Goal: Information Seeking & Learning: Compare options

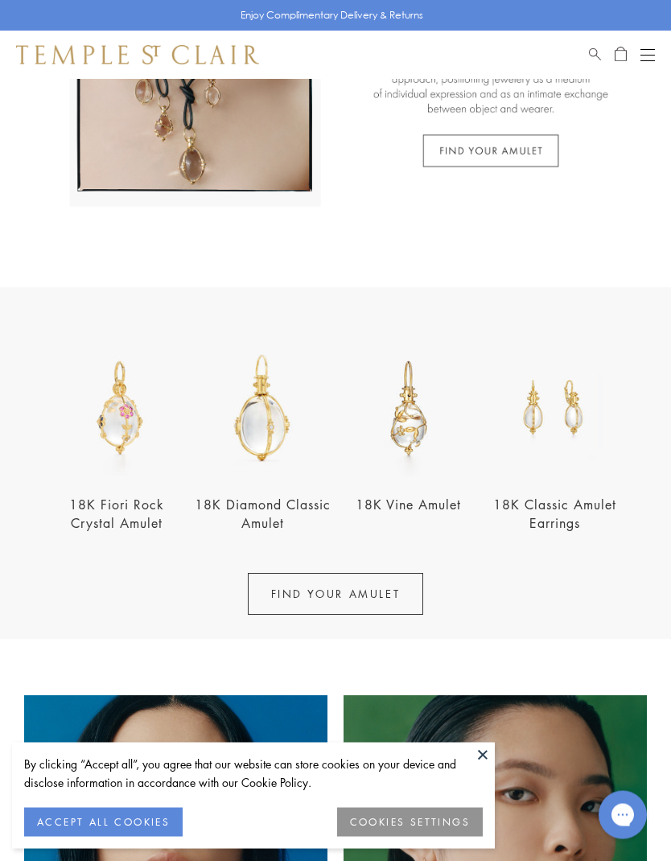
scroll to position [274, 0]
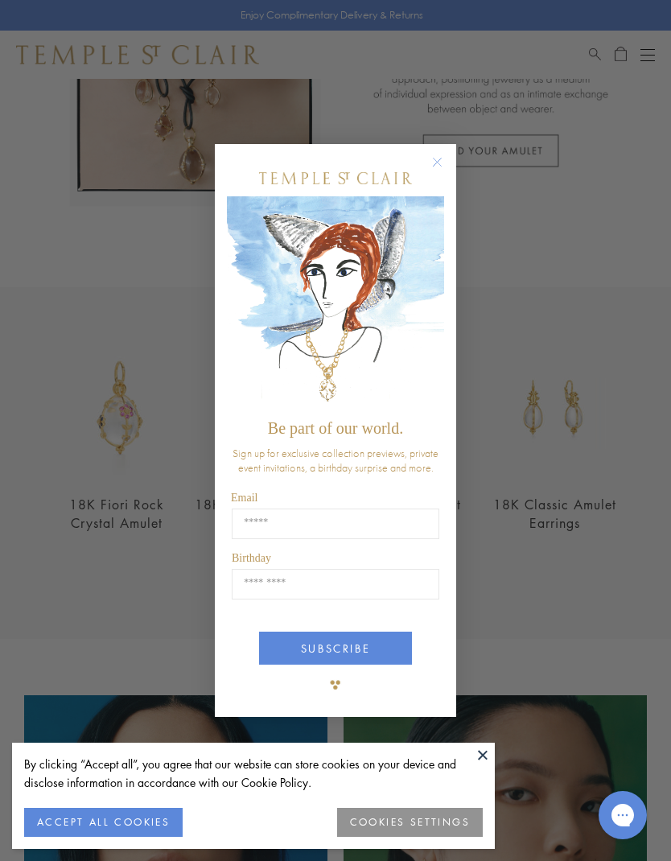
click at [435, 172] on circle "Close dialog" at bounding box center [437, 162] width 19 height 19
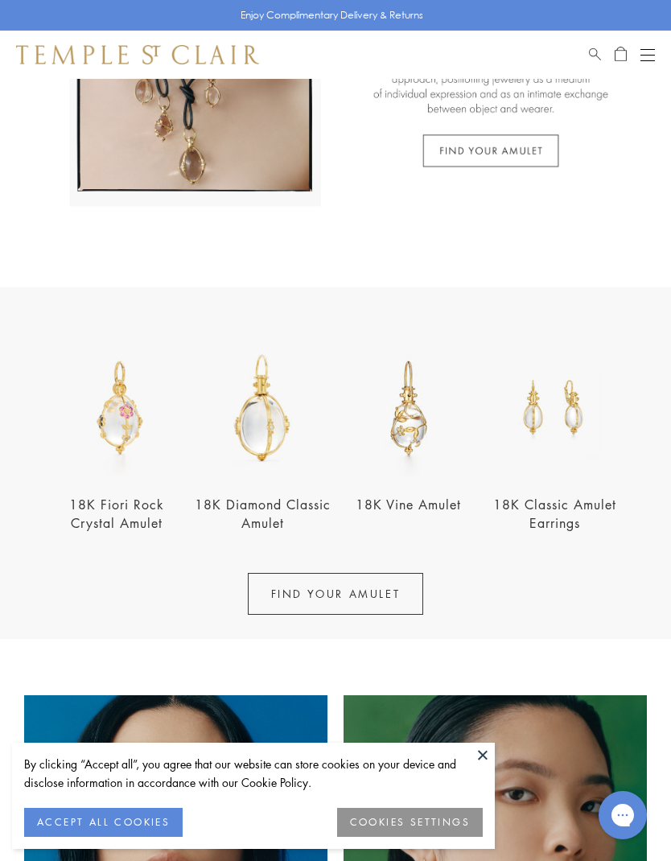
click at [109, 426] on img at bounding box center [116, 407] width 137 height 137
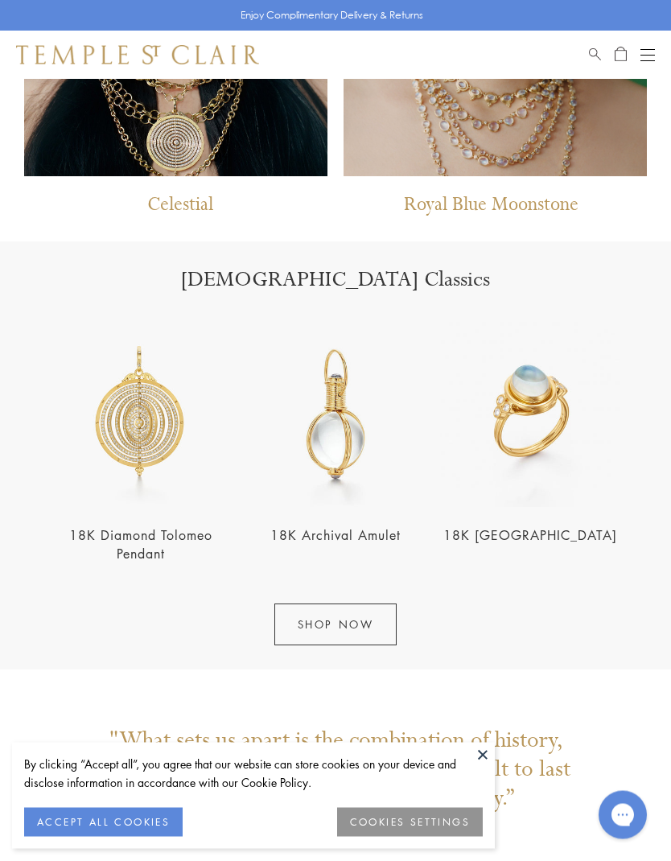
scroll to position [1220, 0]
click at [312, 640] on link "SHOP NOW" at bounding box center [335, 624] width 123 height 42
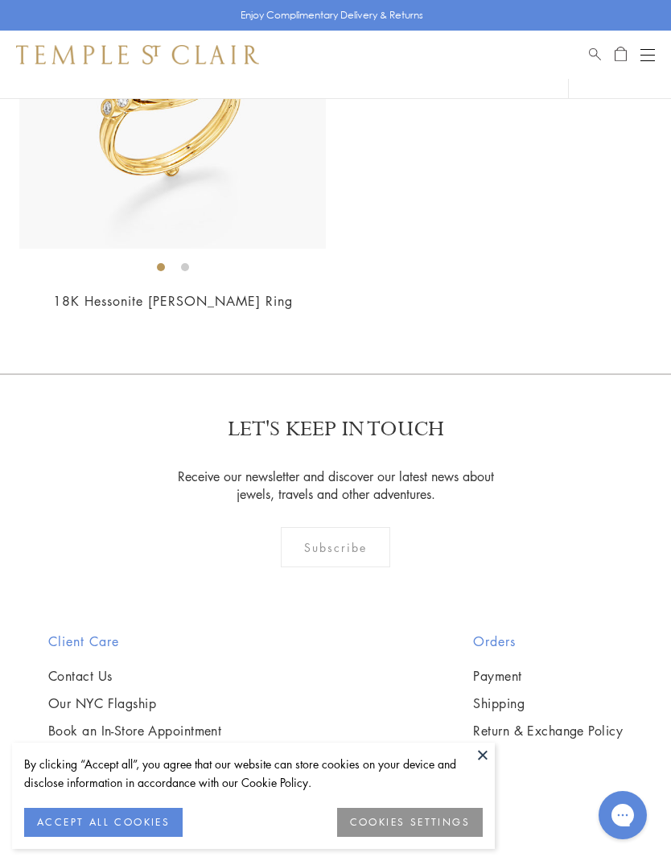
scroll to position [16774, 0]
click at [648, 55] on div "Open navigation" at bounding box center [647, 55] width 14 height 1
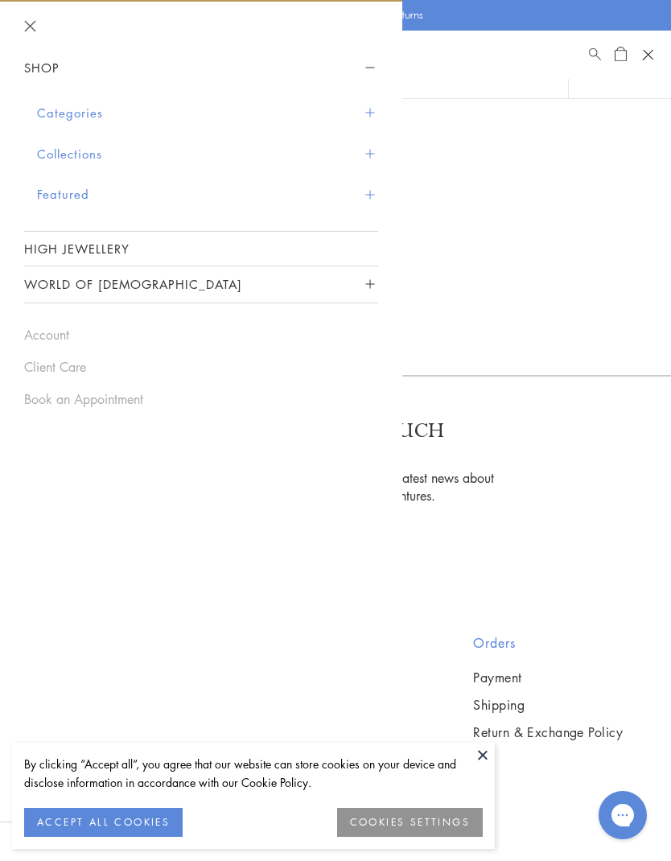
click at [47, 113] on button "Categories" at bounding box center [207, 113] width 341 height 41
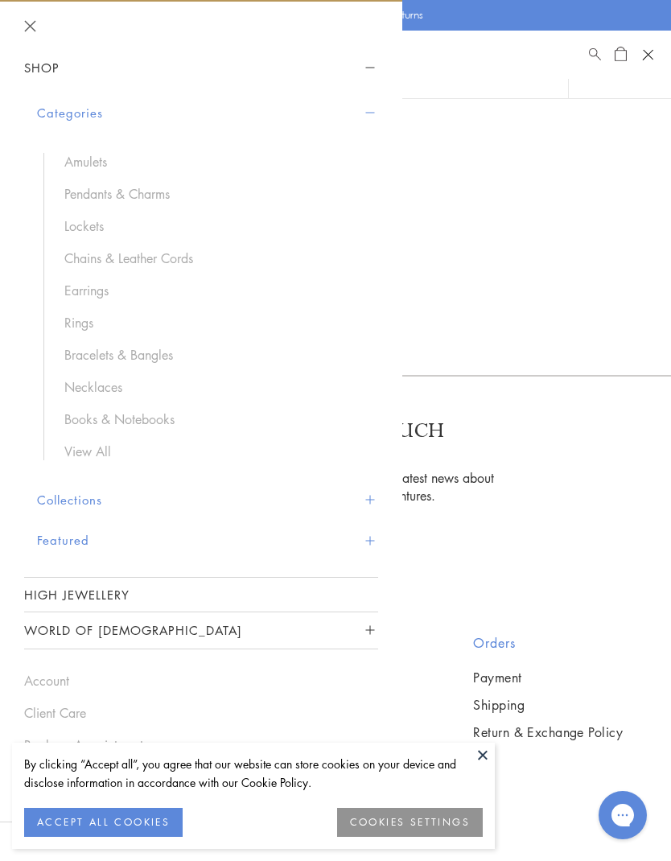
click at [76, 455] on link "View All" at bounding box center [213, 451] width 298 height 18
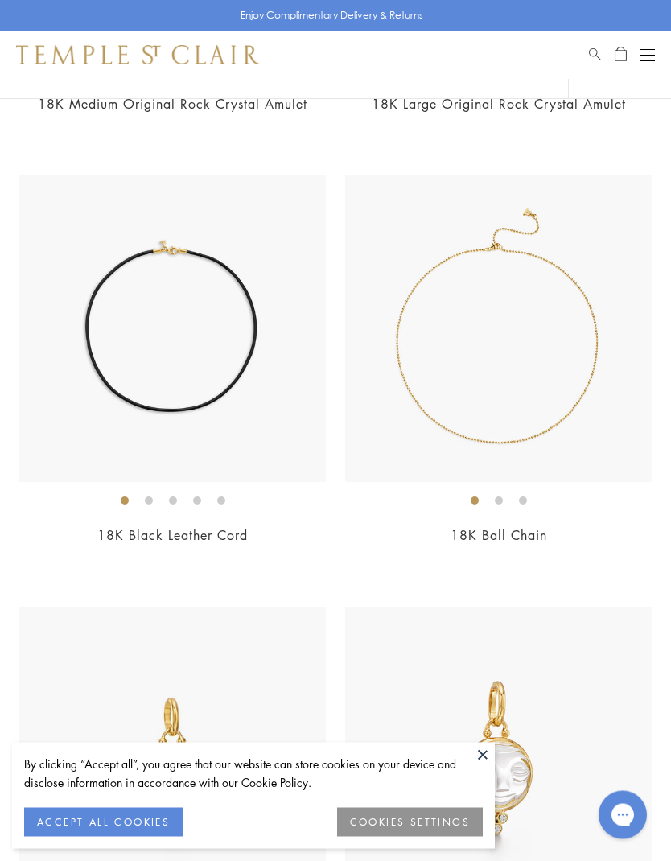
scroll to position [3552, 0]
click at [105, 352] on img at bounding box center [172, 328] width 306 height 306
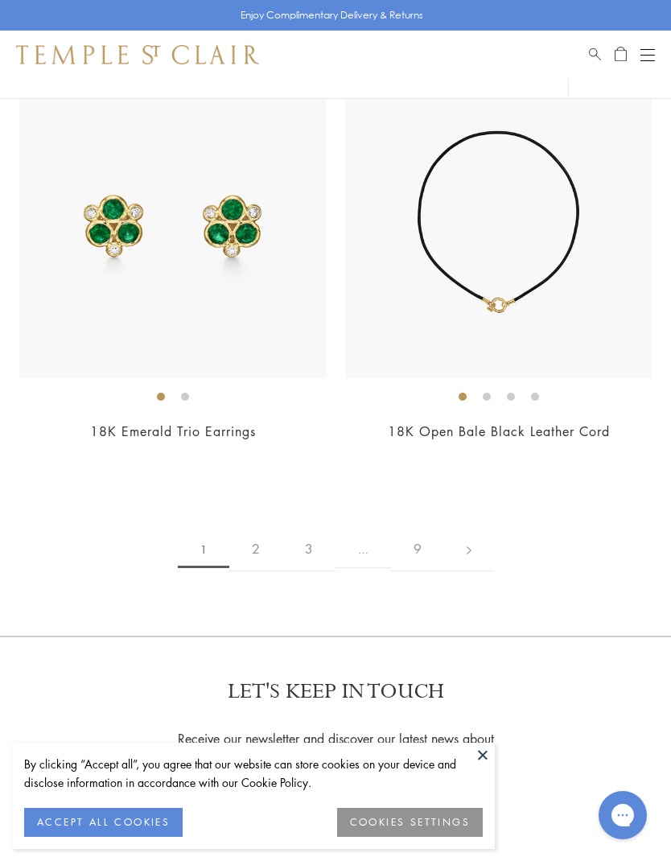
scroll to position [17885, 0]
click at [250, 526] on link "2" at bounding box center [255, 548] width 53 height 44
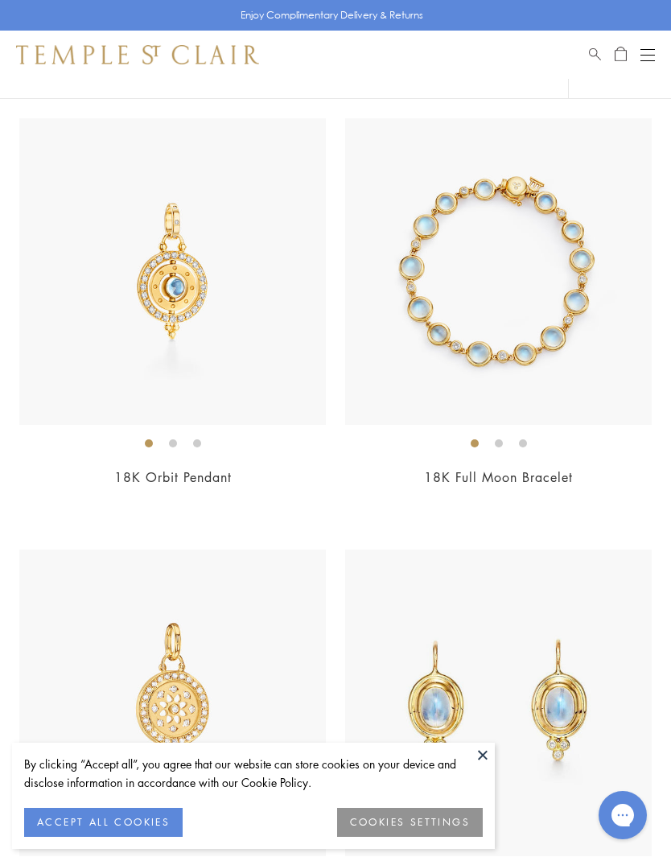
scroll to position [571, 0]
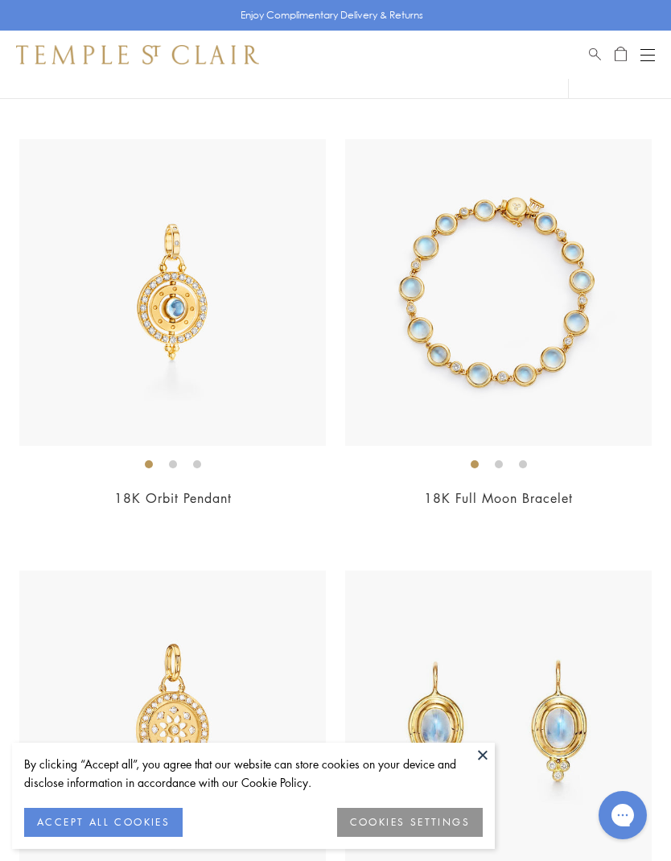
click at [424, 323] on img at bounding box center [498, 292] width 306 height 306
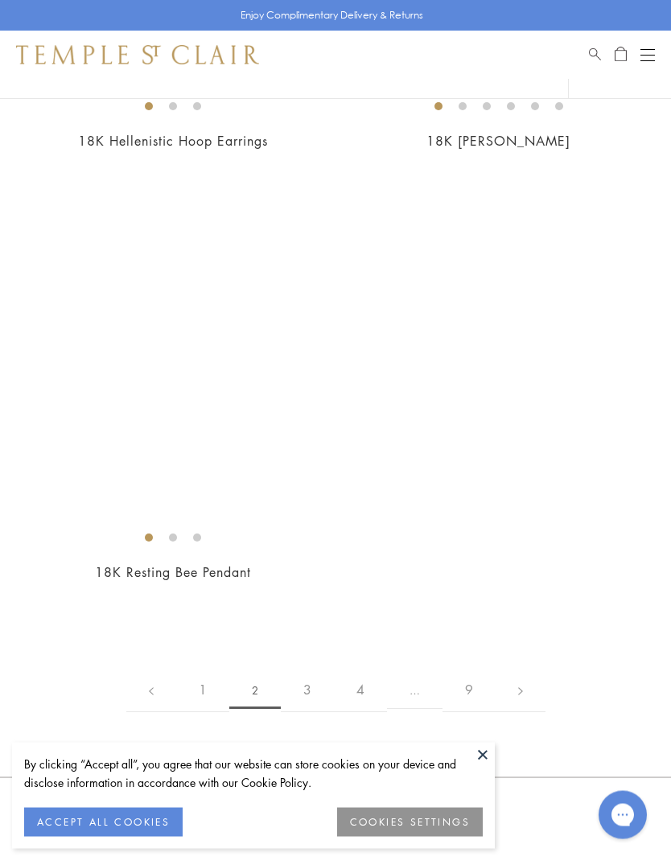
scroll to position [11763, 0]
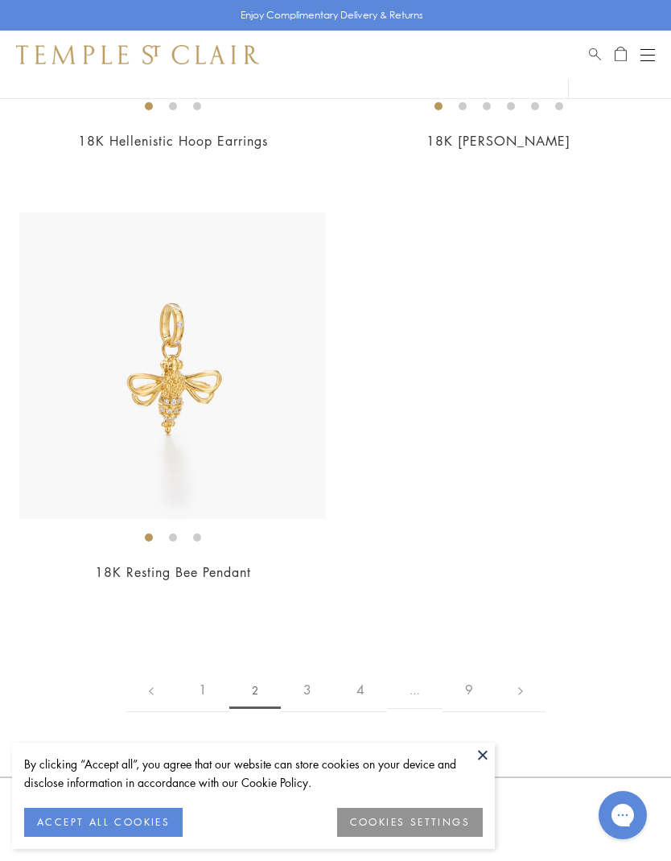
click at [303, 668] on link "3" at bounding box center [307, 690] width 53 height 44
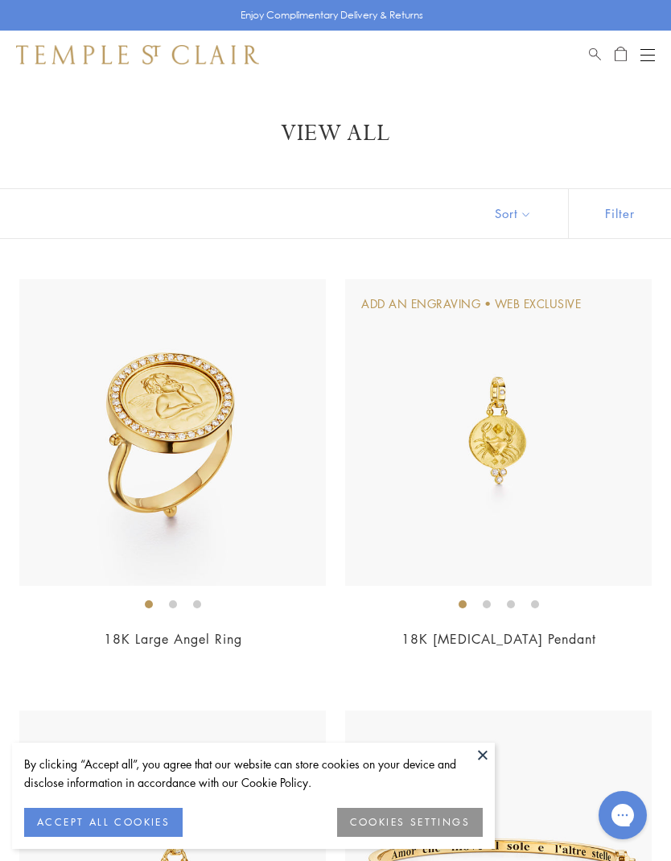
click at [648, 51] on button "Open navigation" at bounding box center [647, 54] width 14 height 19
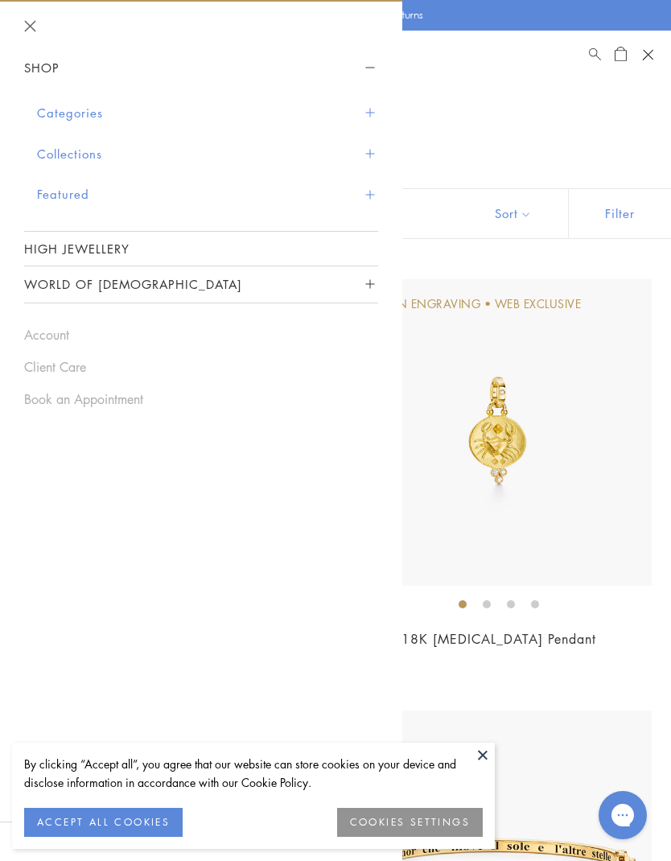
click at [370, 113] on span "Sidebar navigation" at bounding box center [369, 113] width 9 height 9
click at [45, 114] on button "Categories" at bounding box center [207, 113] width 341 height 41
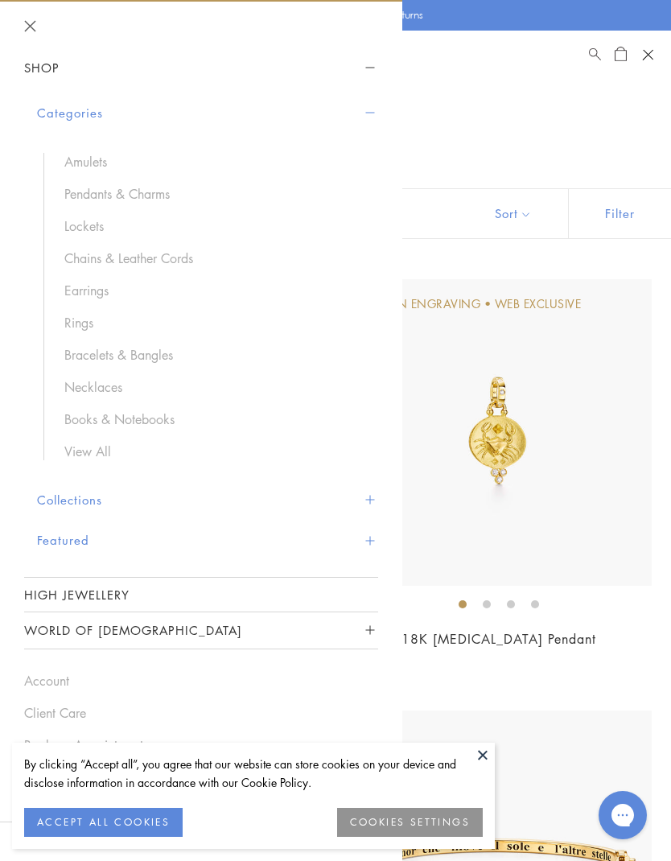
click at [73, 355] on link "Bracelets & Bangles" at bounding box center [213, 355] width 298 height 18
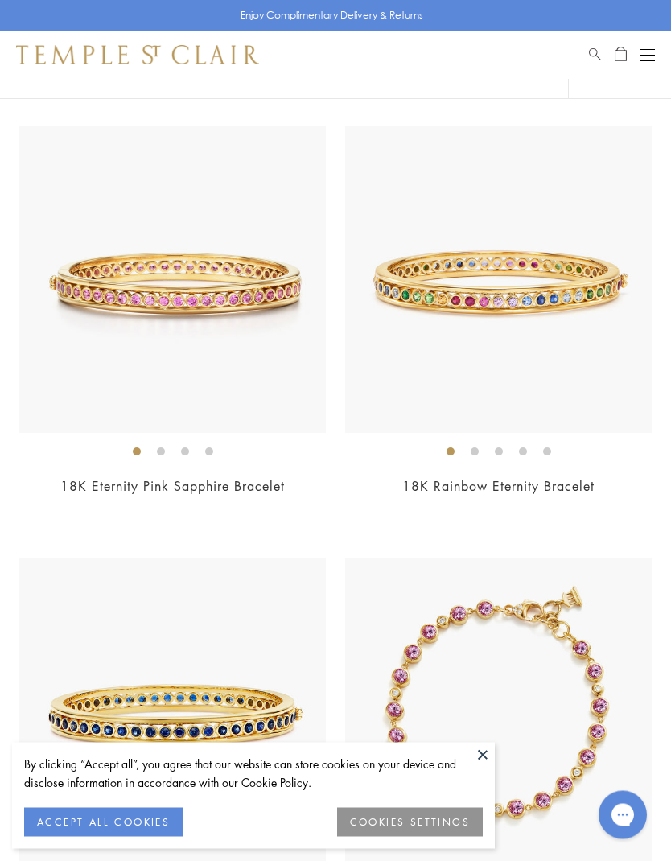
scroll to position [4483, 0]
click at [417, 290] on img at bounding box center [498, 278] width 306 height 306
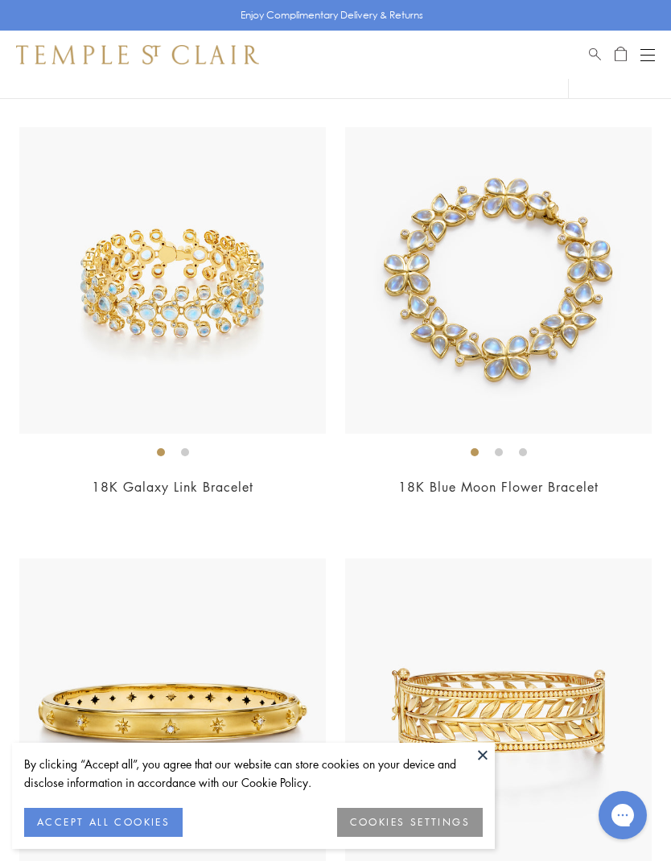
scroll to position [6650, 0]
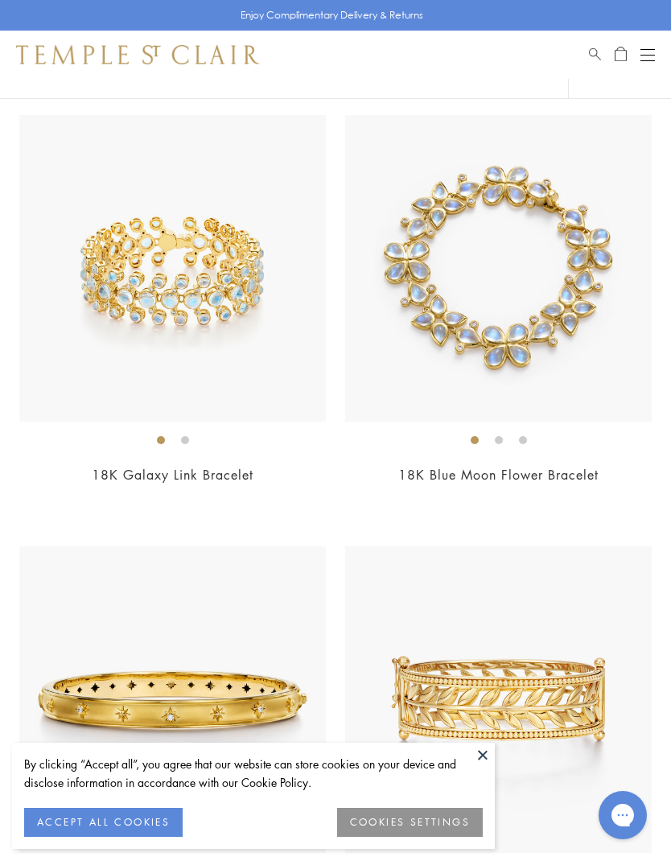
click at [117, 266] on img at bounding box center [172, 268] width 306 height 306
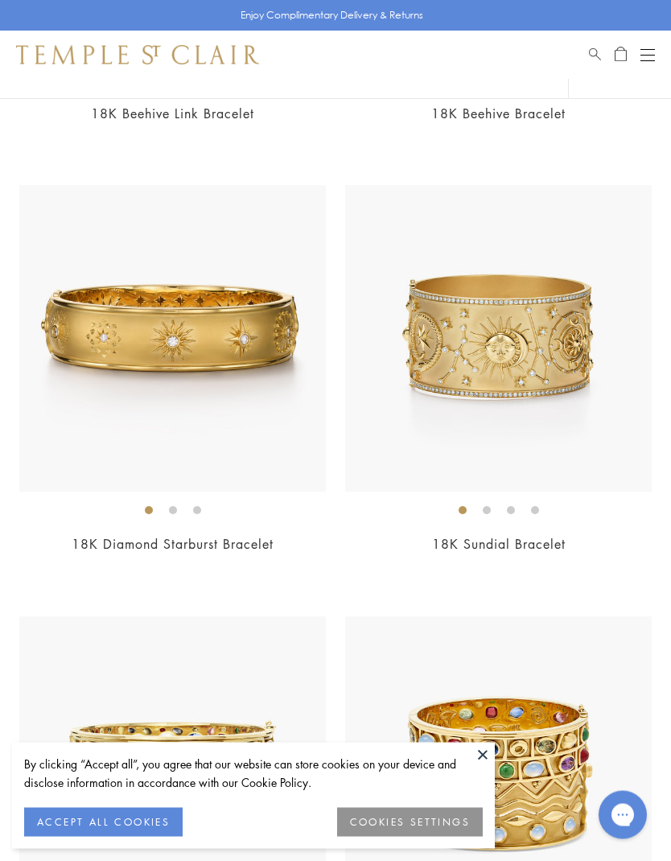
scroll to position [7869, 0]
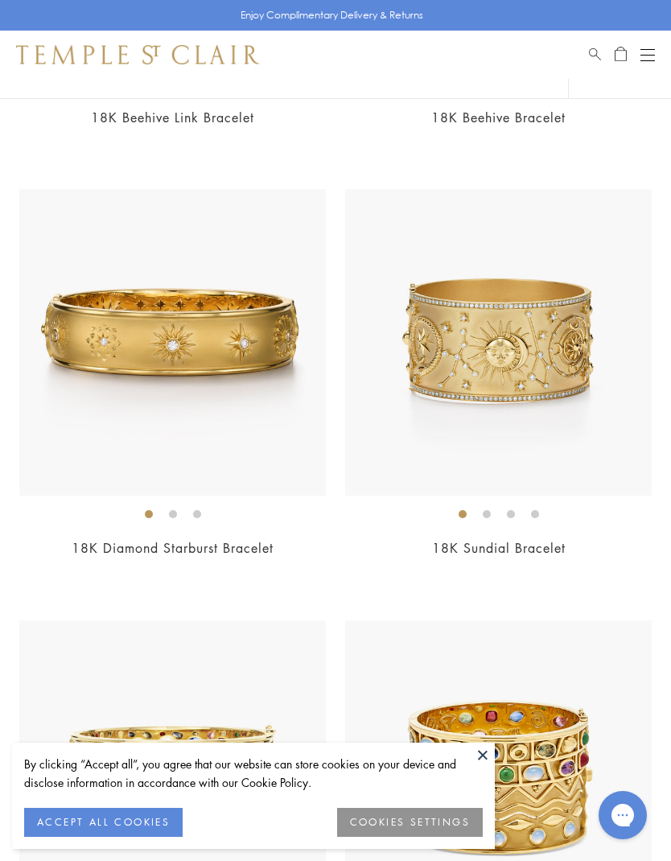
click at [465, 332] on img at bounding box center [498, 342] width 306 height 306
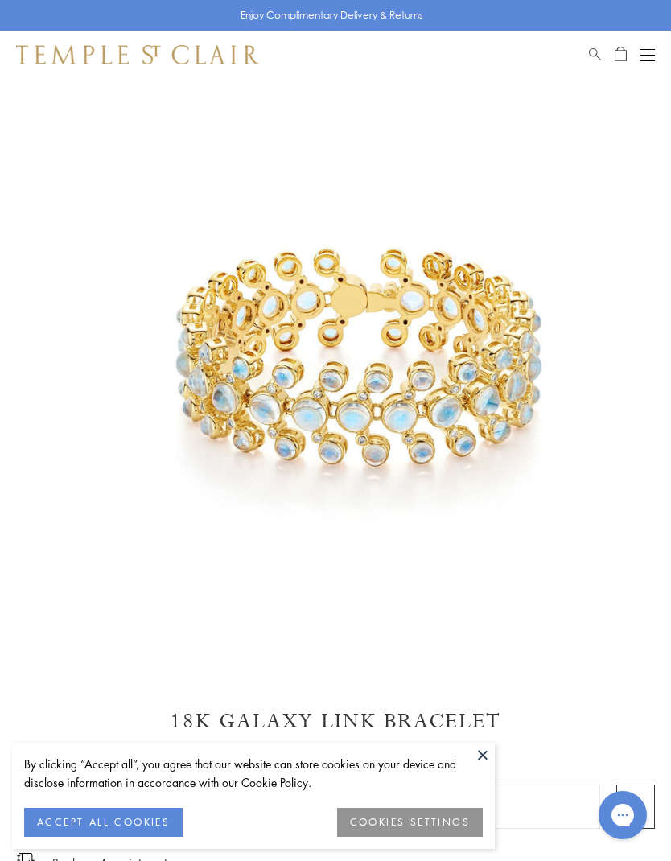
scroll to position [70, 0]
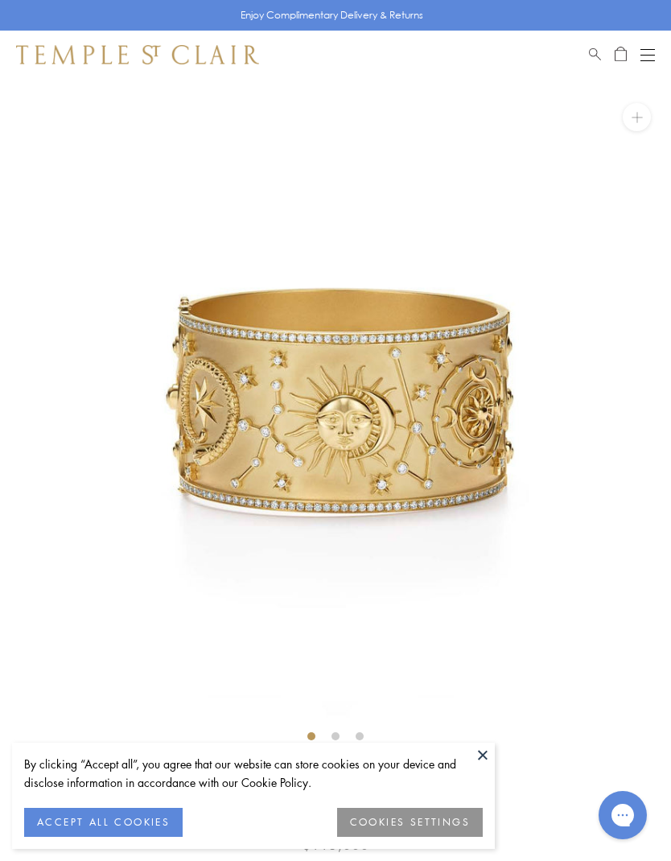
click at [640, 53] on button "Open navigation" at bounding box center [647, 54] width 14 height 19
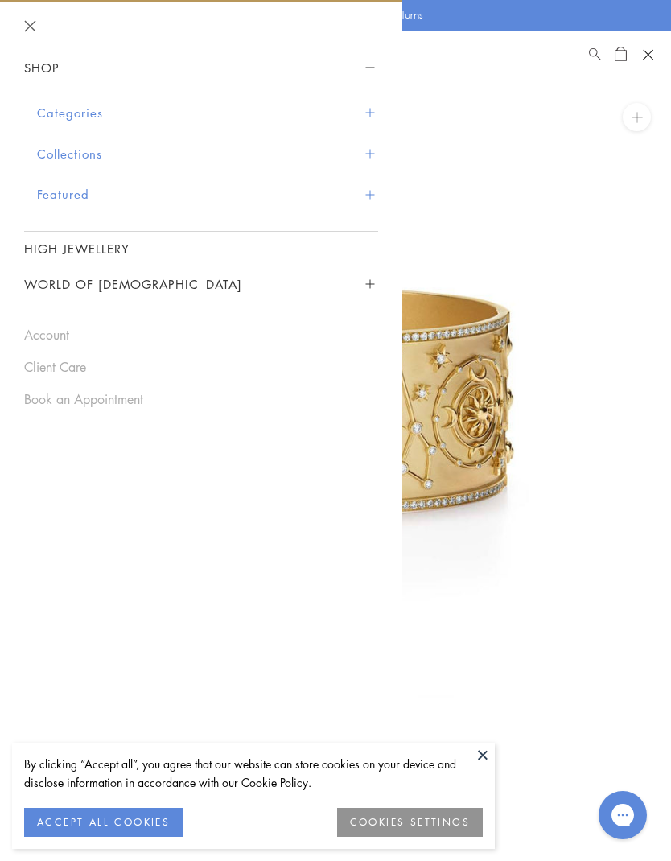
click at [372, 104] on button "Categories" at bounding box center [207, 113] width 341 height 41
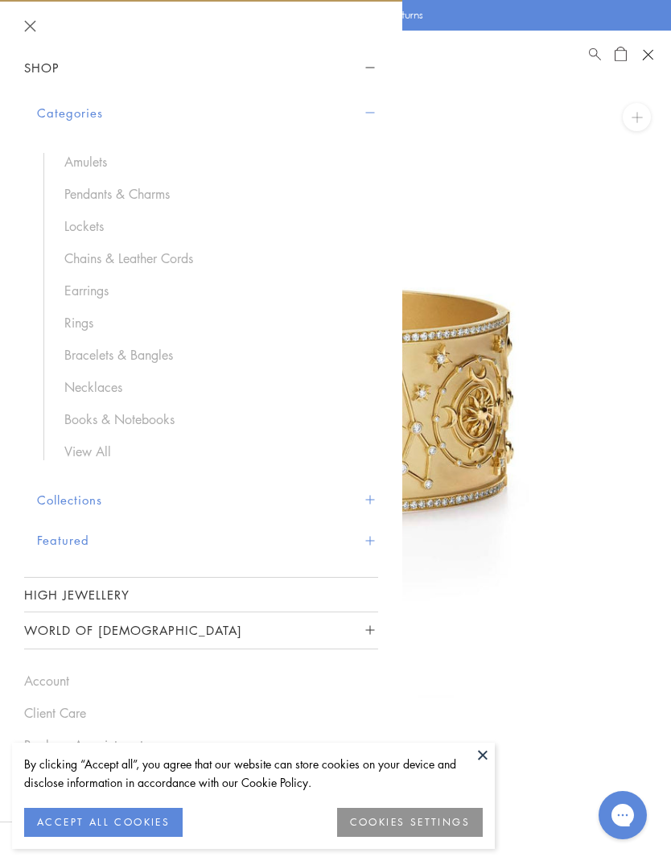
click at [68, 323] on link "Rings" at bounding box center [213, 323] width 298 height 18
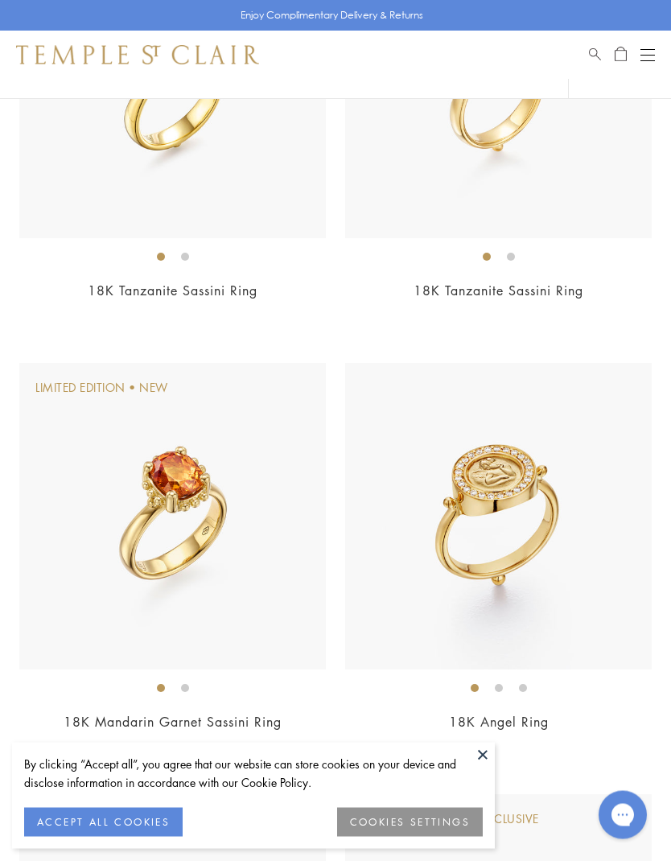
scroll to position [1212, 0]
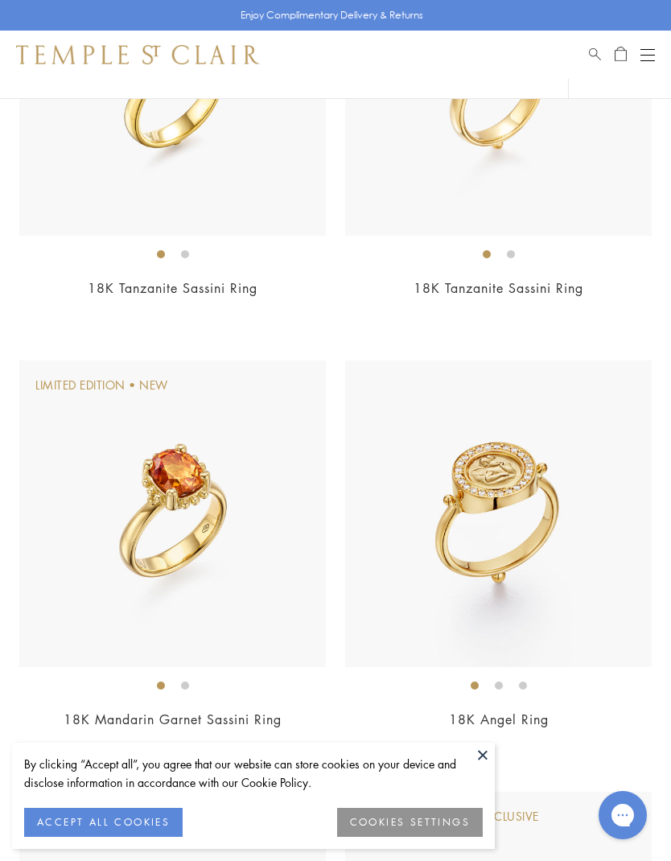
click at [79, 553] on img at bounding box center [172, 513] width 306 height 306
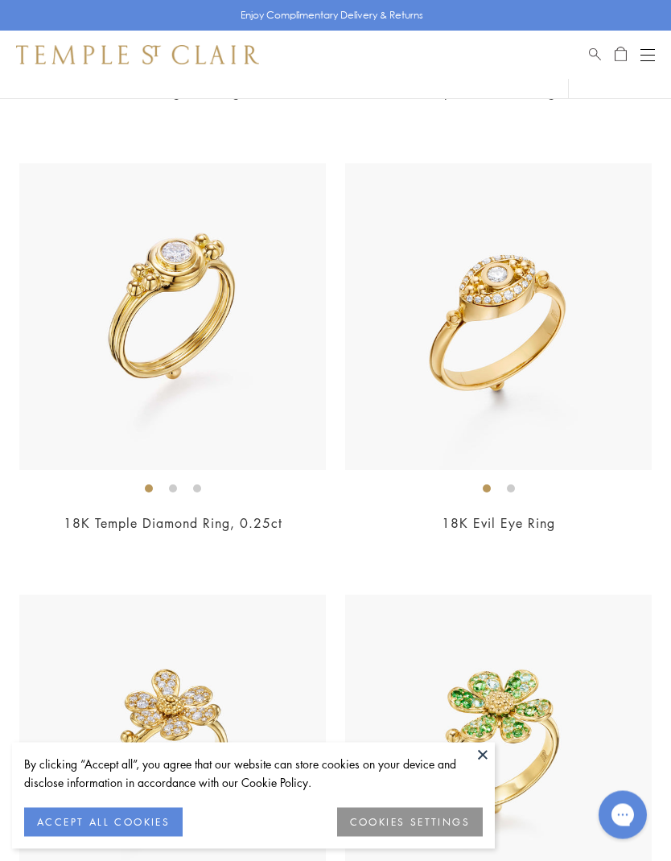
scroll to position [3133, 0]
click at [91, 346] on img at bounding box center [172, 316] width 306 height 306
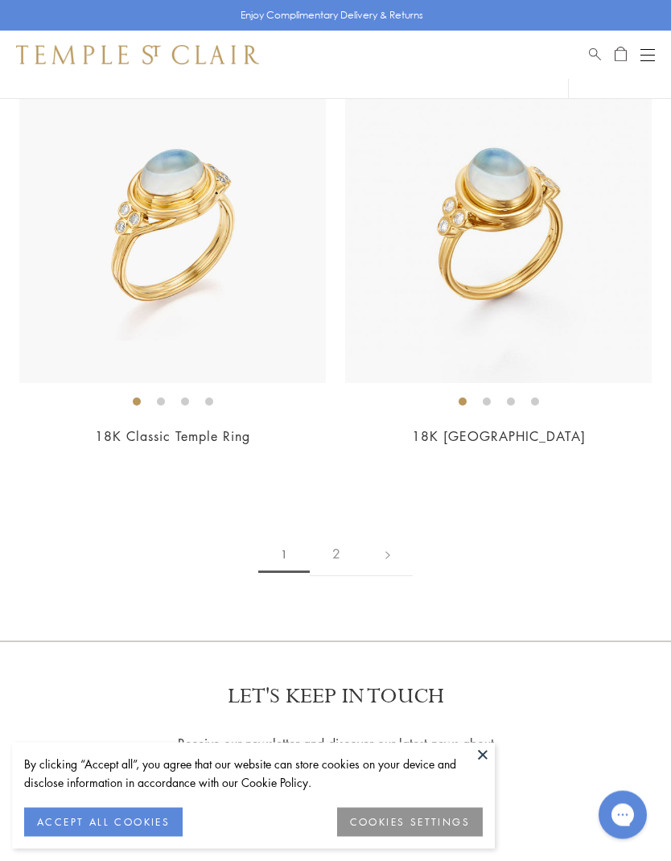
scroll to position [10123, 0]
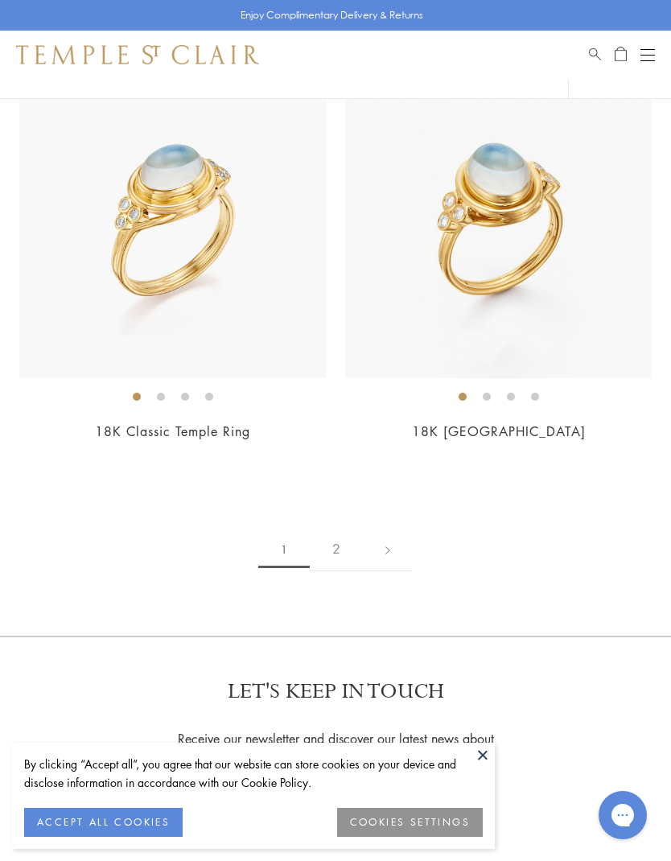
click at [341, 527] on link "2" at bounding box center [336, 549] width 53 height 44
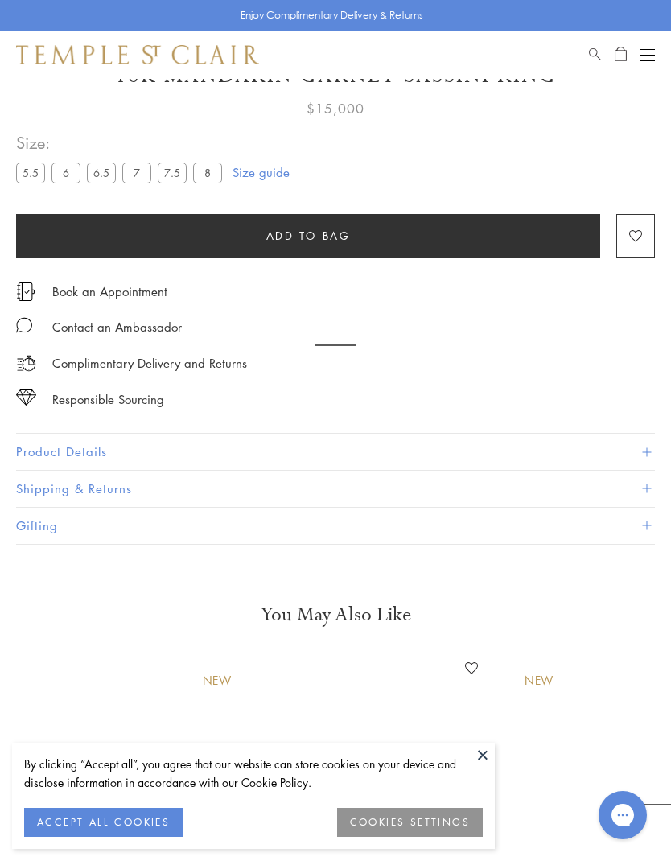
scroll to position [79, 0]
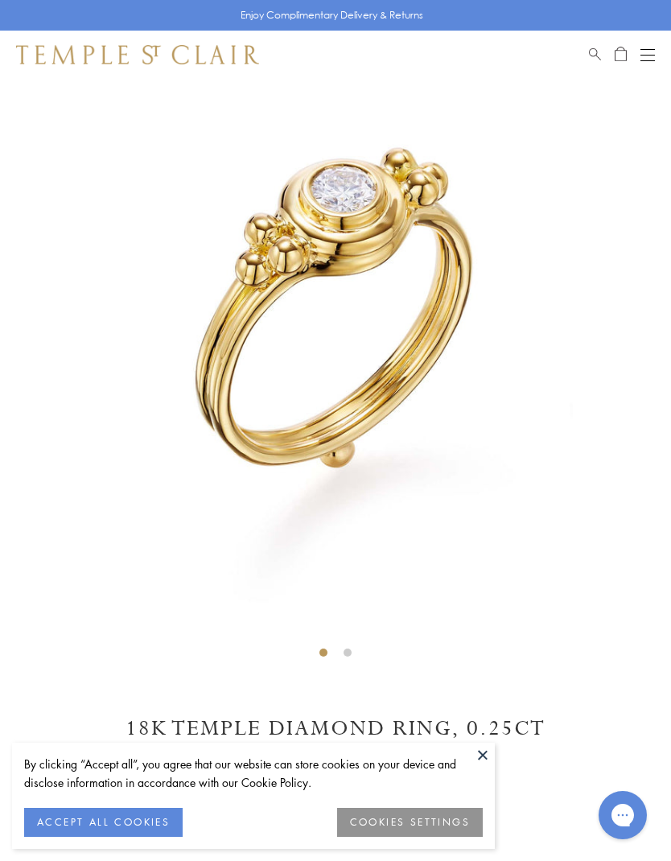
scroll to position [71, 0]
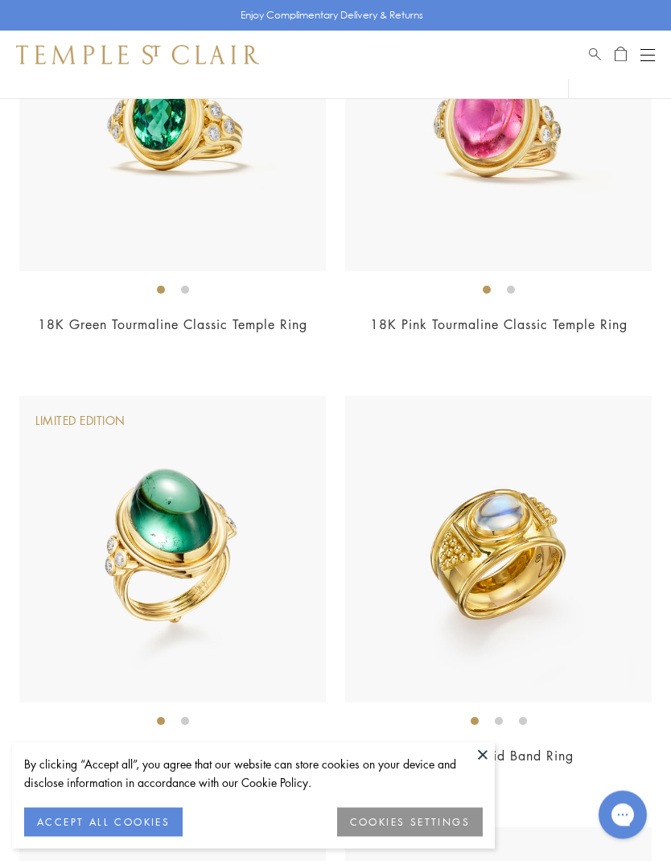
scroll to position [3782, 0]
click at [80, 557] on img at bounding box center [172, 549] width 306 height 306
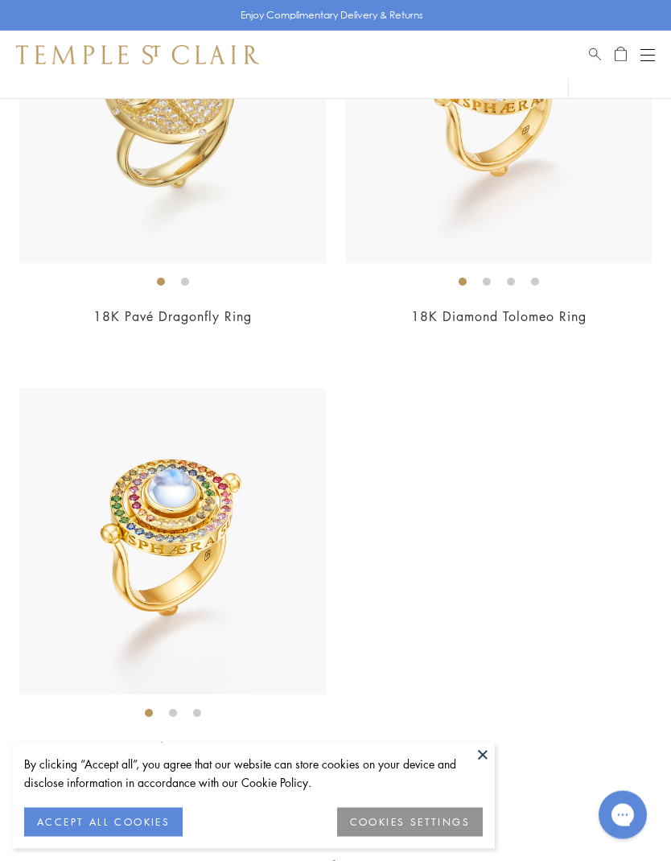
scroll to position [4655, 0]
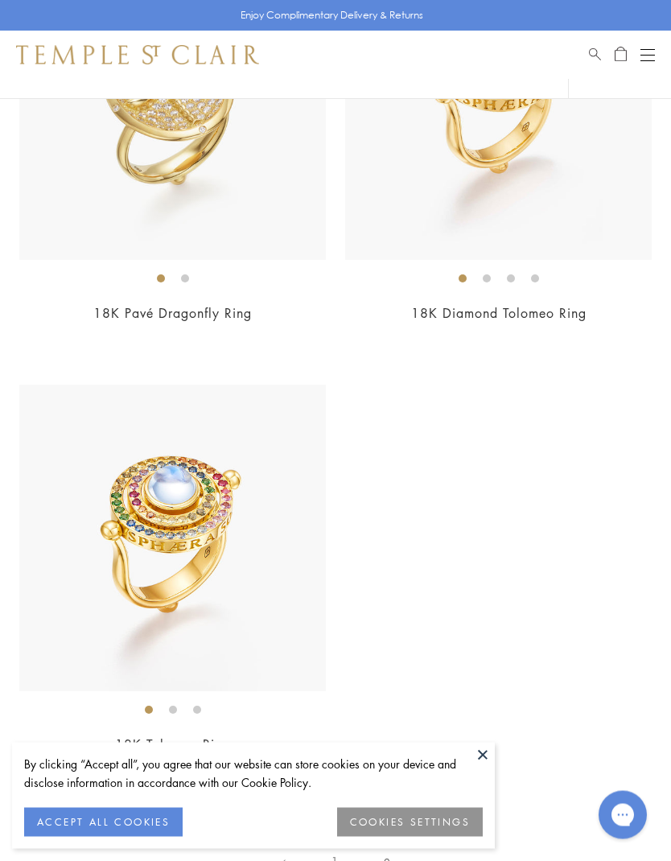
click at [118, 540] on img at bounding box center [172, 538] width 306 height 306
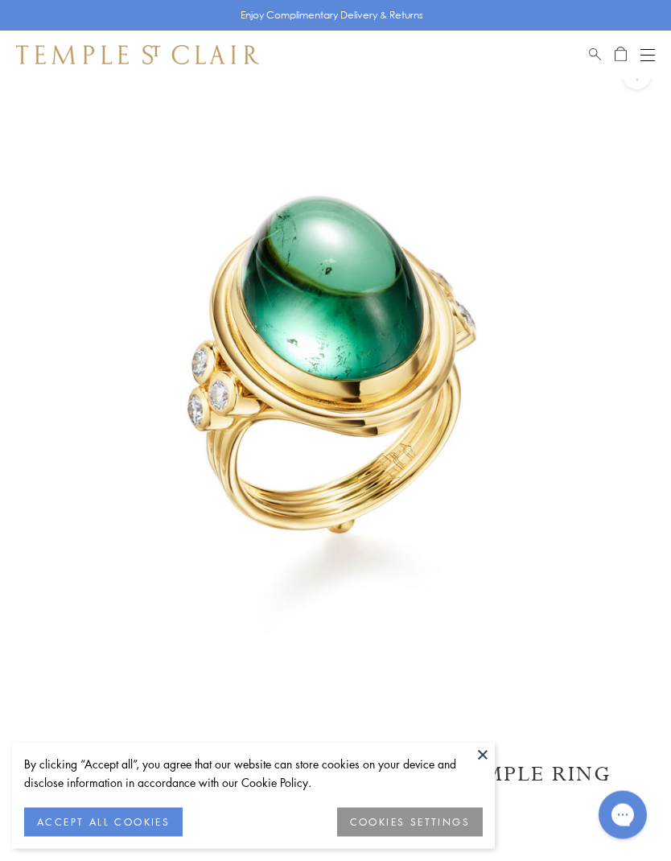
scroll to position [42, 0]
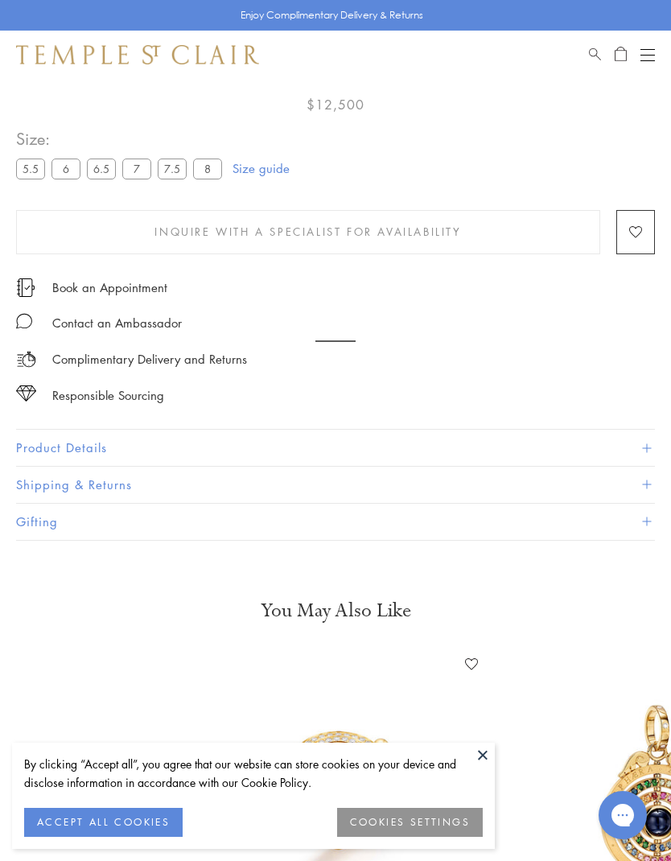
scroll to position [79, 0]
